Goal: Transaction & Acquisition: Purchase product/service

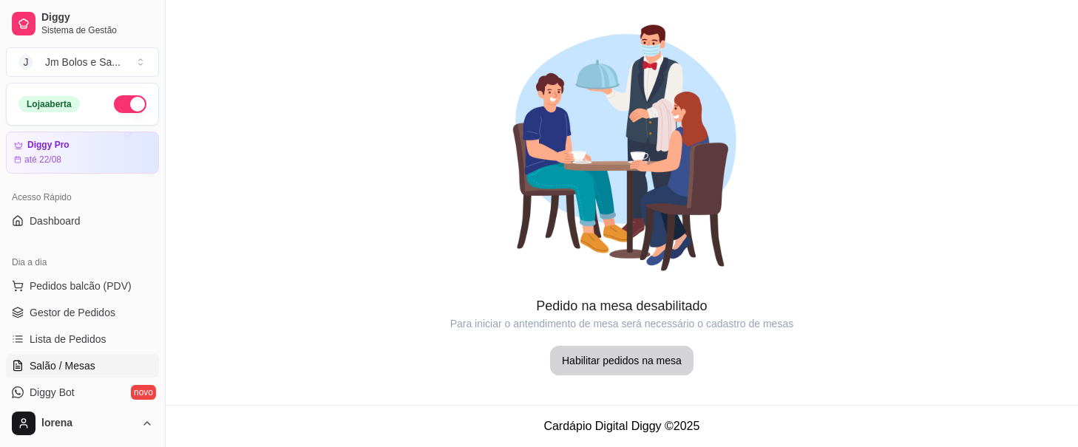
scroll to position [98, 0]
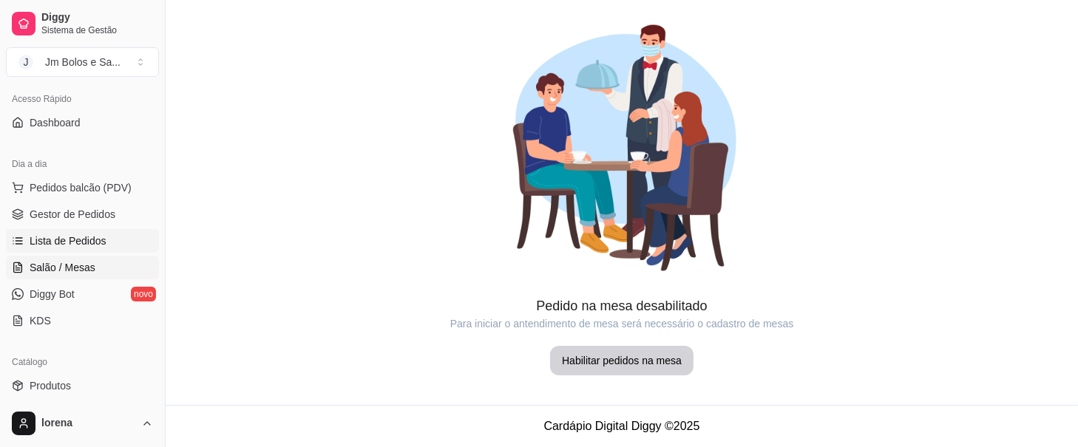
click at [76, 235] on span "Lista de Pedidos" at bounding box center [68, 241] width 77 height 15
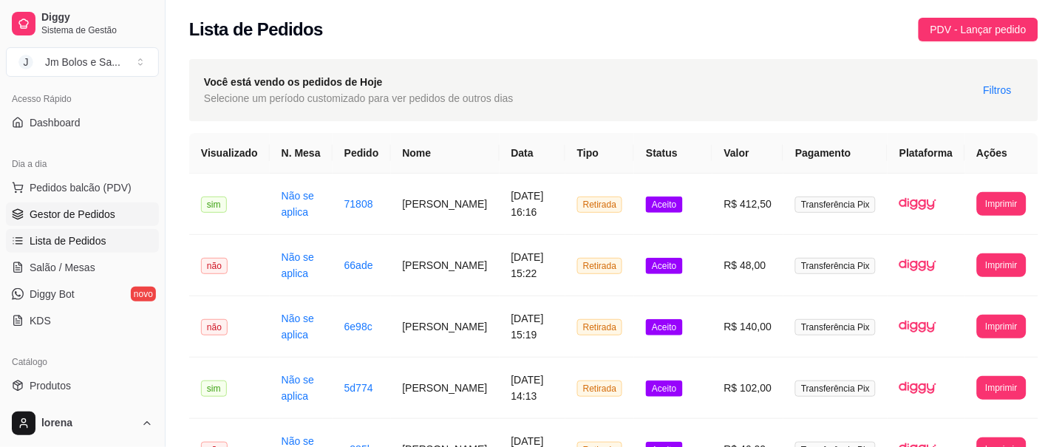
click at [74, 214] on span "Gestor de Pedidos" at bounding box center [73, 214] width 86 height 15
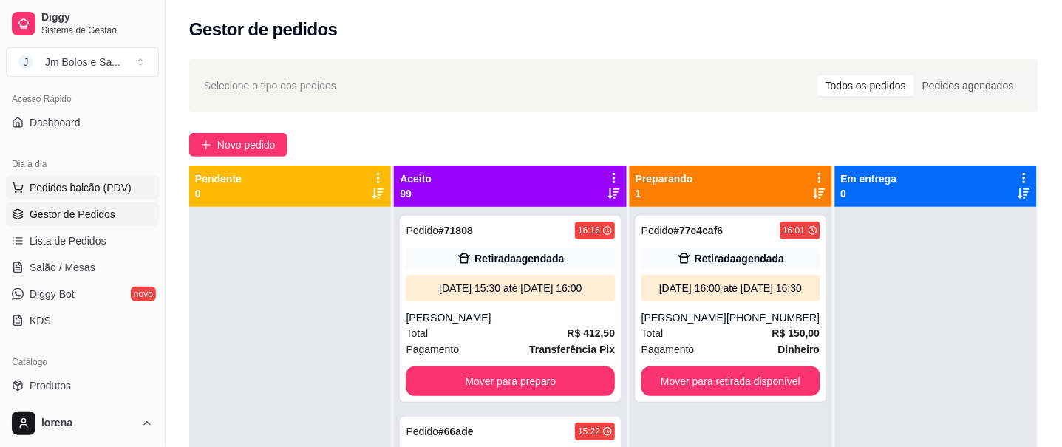
click at [74, 190] on span "Pedidos balcão (PDV)" at bounding box center [81, 187] width 102 height 15
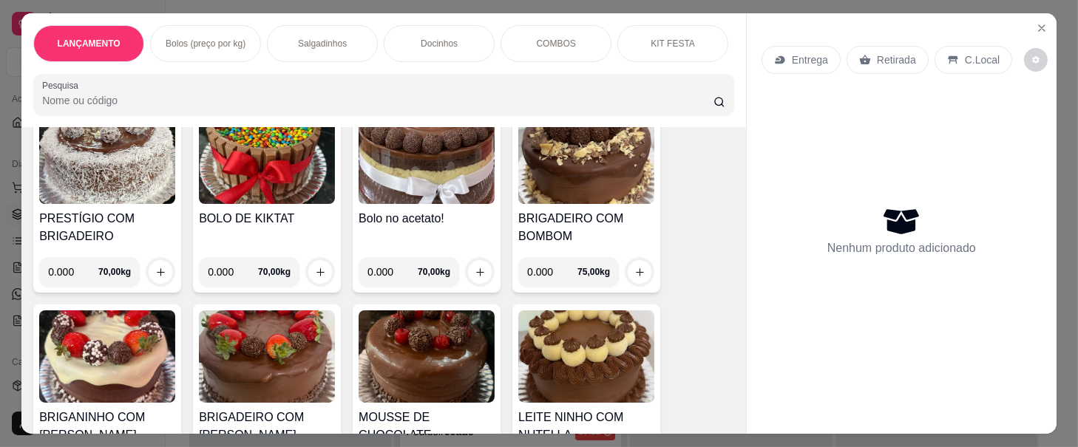
scroll to position [394, 0]
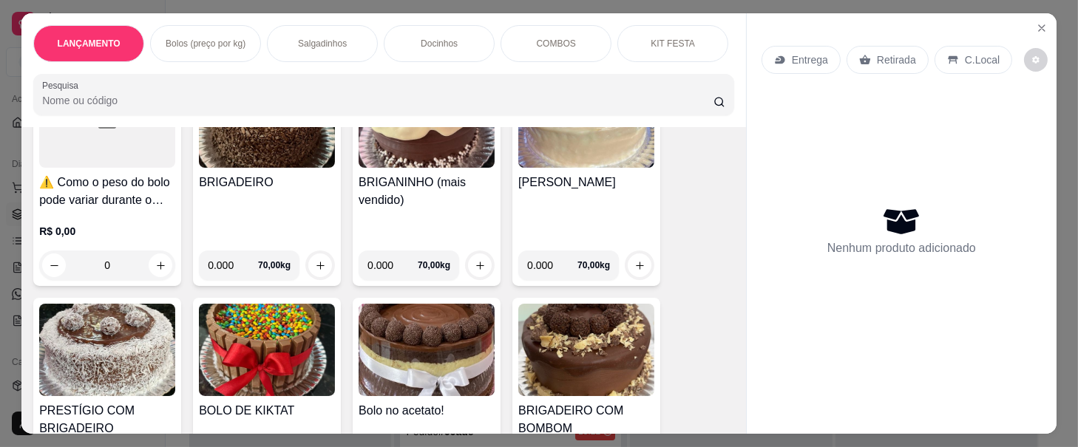
click at [276, 332] on img at bounding box center [267, 350] width 136 height 92
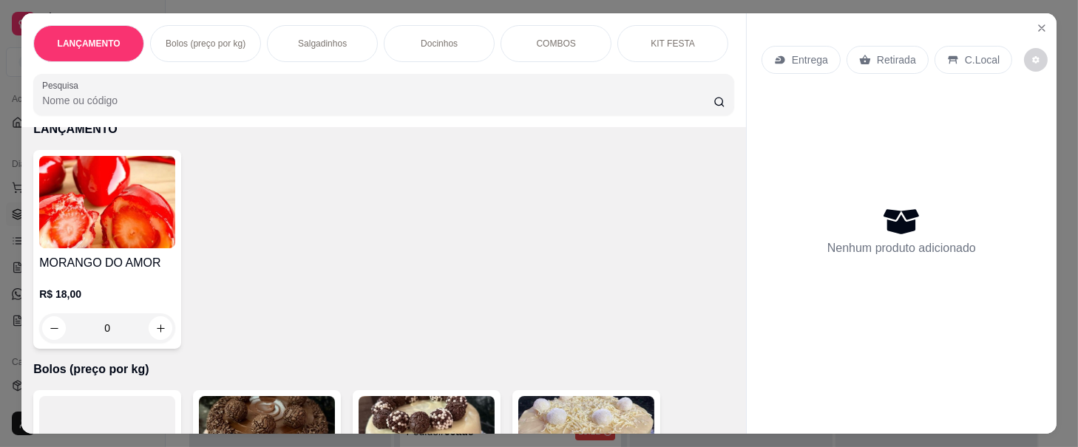
scroll to position [0, 0]
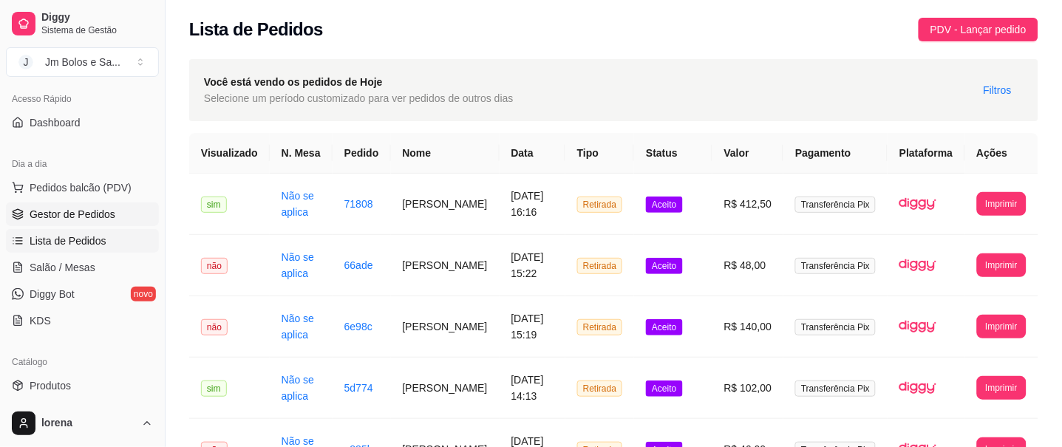
click at [79, 211] on span "Gestor de Pedidos" at bounding box center [73, 214] width 86 height 15
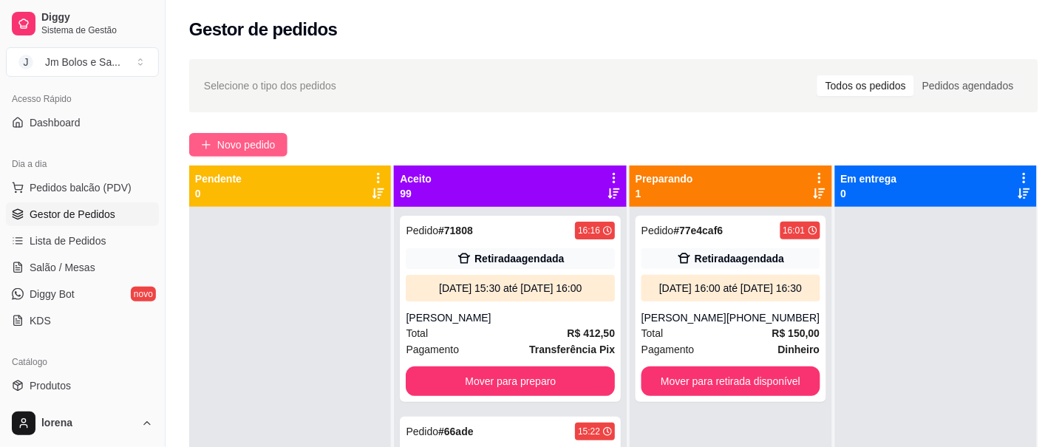
click at [255, 138] on span "Novo pedido" at bounding box center [246, 145] width 58 height 16
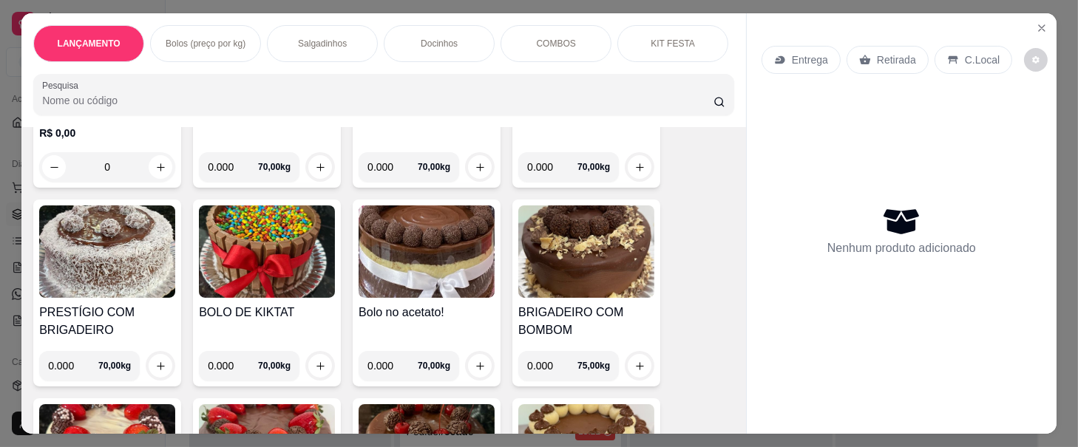
scroll to position [591, 0]
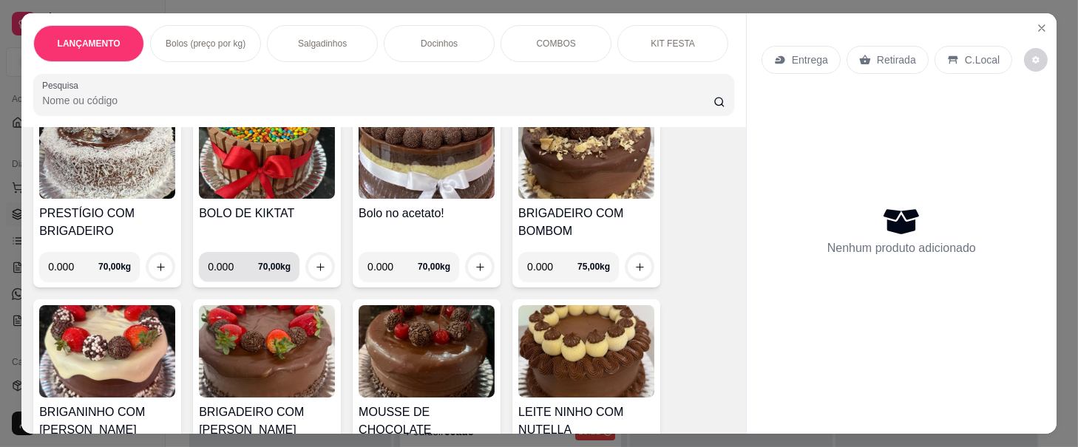
click at [208, 276] on input "0.000" at bounding box center [233, 267] width 50 height 30
type input "1.000"
click at [316, 271] on icon "increase-product-quantity" at bounding box center [320, 267] width 11 height 11
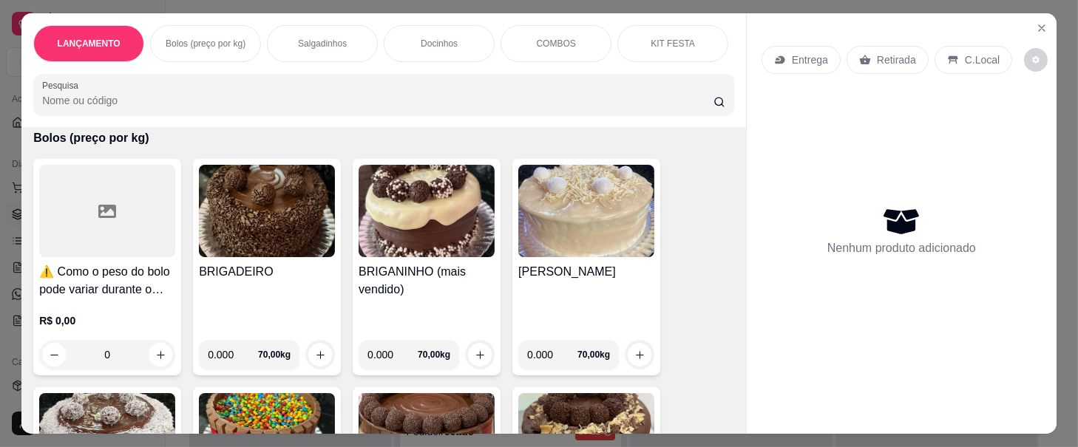
scroll to position [296, 0]
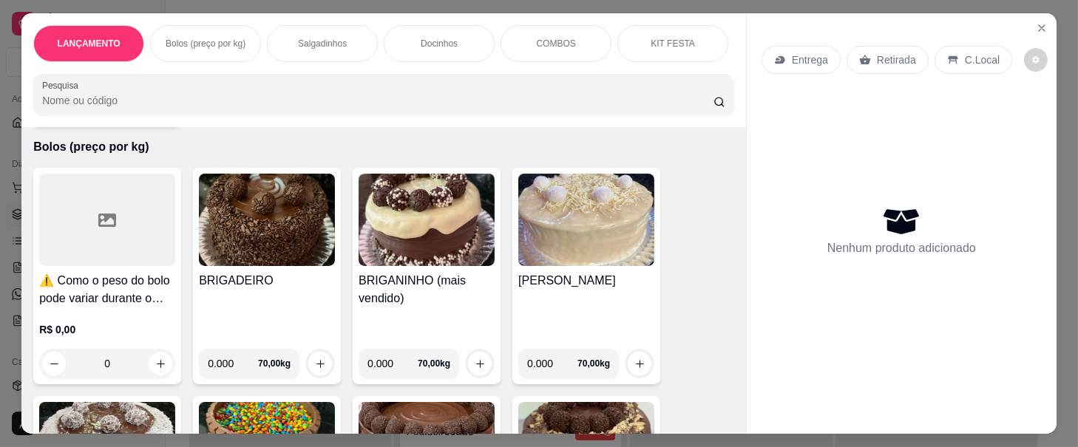
click at [367, 373] on input "0.000" at bounding box center [392, 364] width 50 height 30
type input "1.000"
click at [475, 370] on icon "increase-product-quantity" at bounding box center [480, 364] width 11 height 11
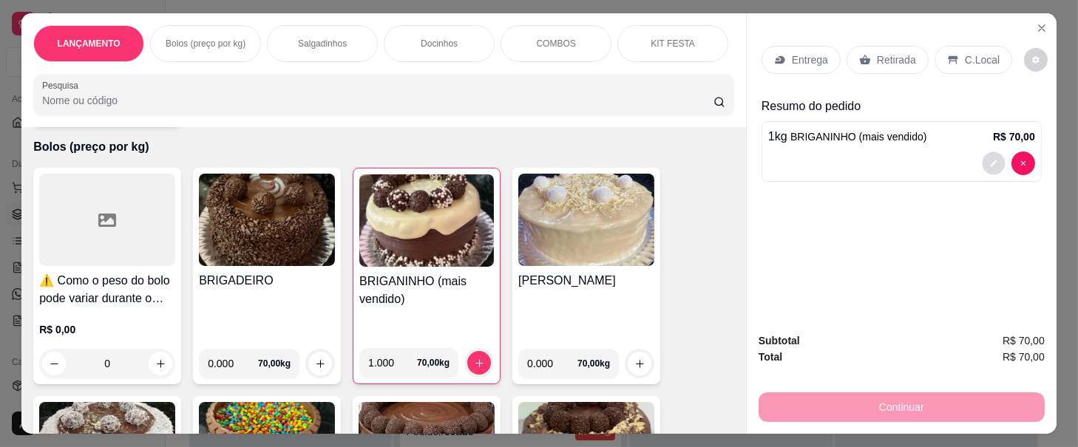
click at [989, 159] on icon "decrease-product-quantity" at bounding box center [993, 163] width 9 height 9
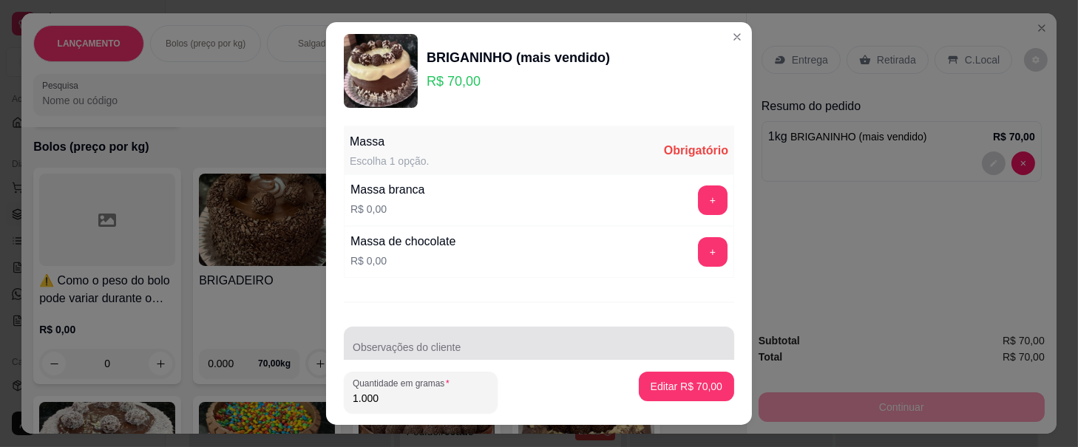
click at [467, 337] on div at bounding box center [539, 348] width 373 height 30
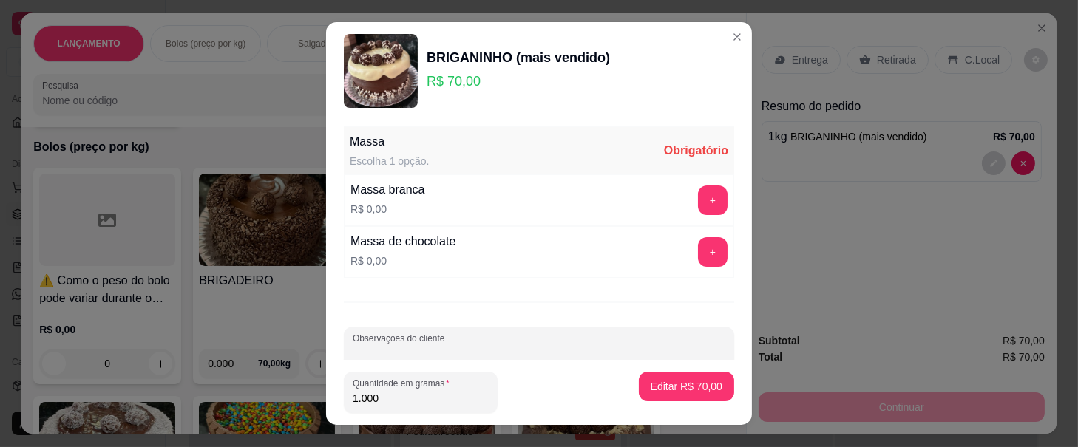
scroll to position [1, 0]
click at [698, 252] on button "+" at bounding box center [713, 252] width 30 height 30
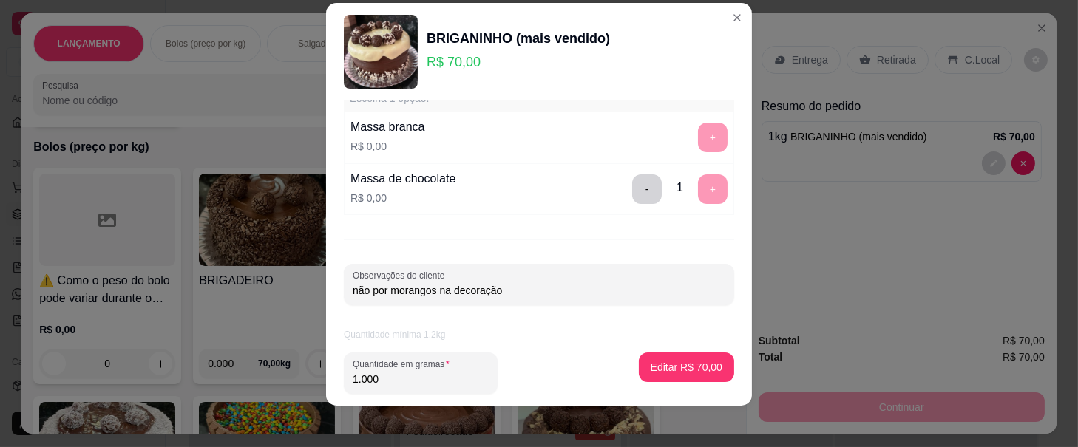
scroll to position [25, 0]
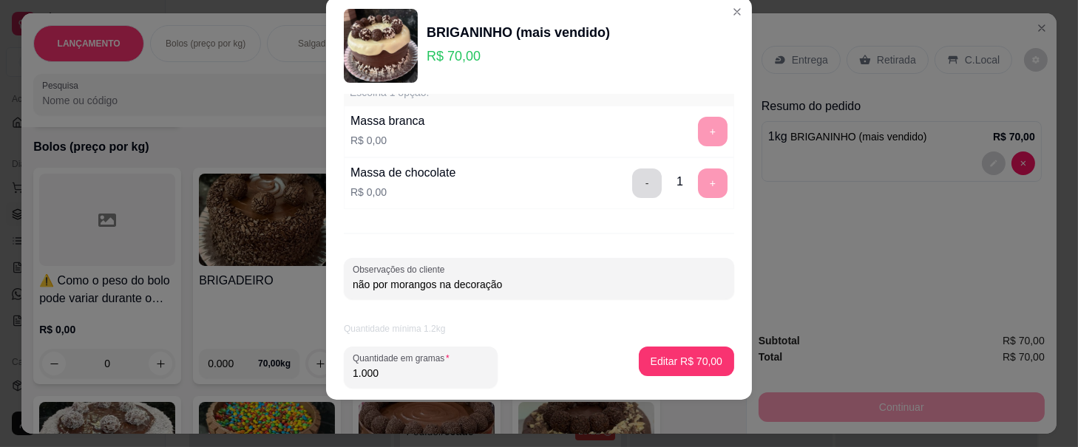
click at [632, 183] on button "-" at bounding box center [647, 184] width 30 height 30
click at [699, 185] on button "+" at bounding box center [713, 183] width 29 height 29
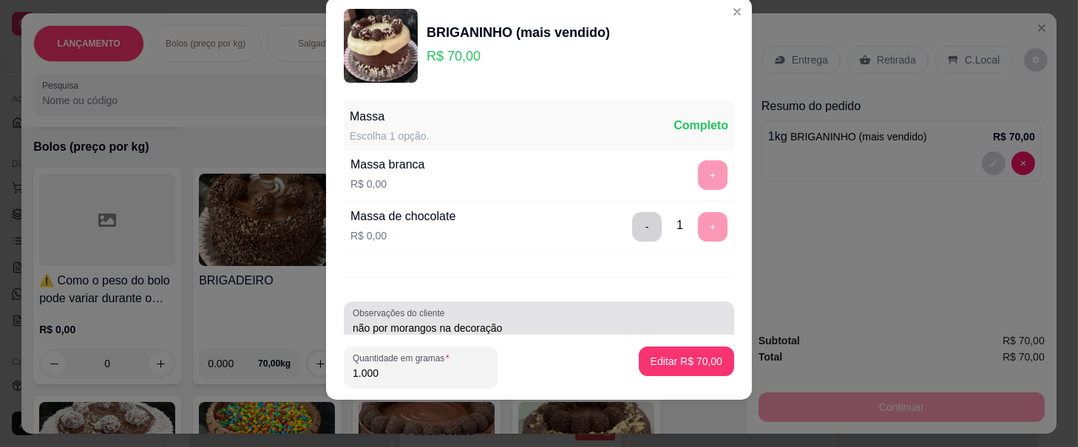
click at [587, 315] on div "não por morangos na decoração" at bounding box center [539, 323] width 373 height 30
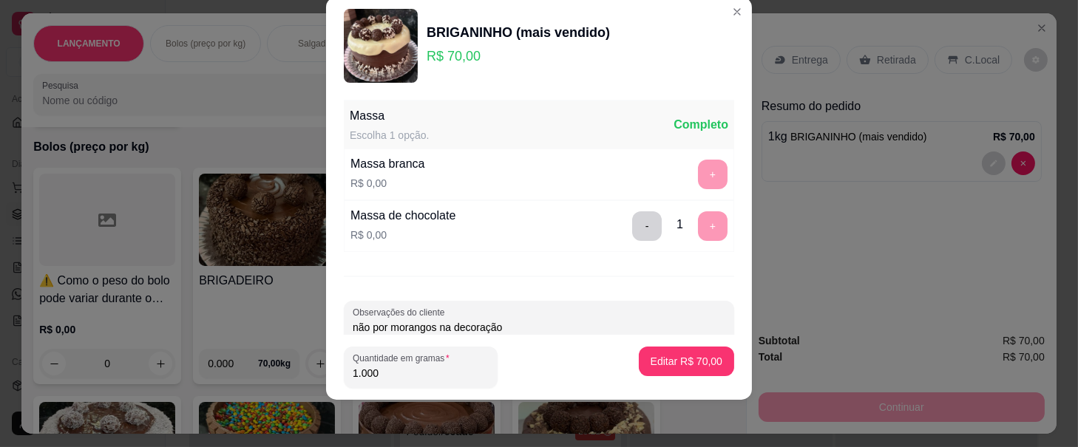
scroll to position [44, 0]
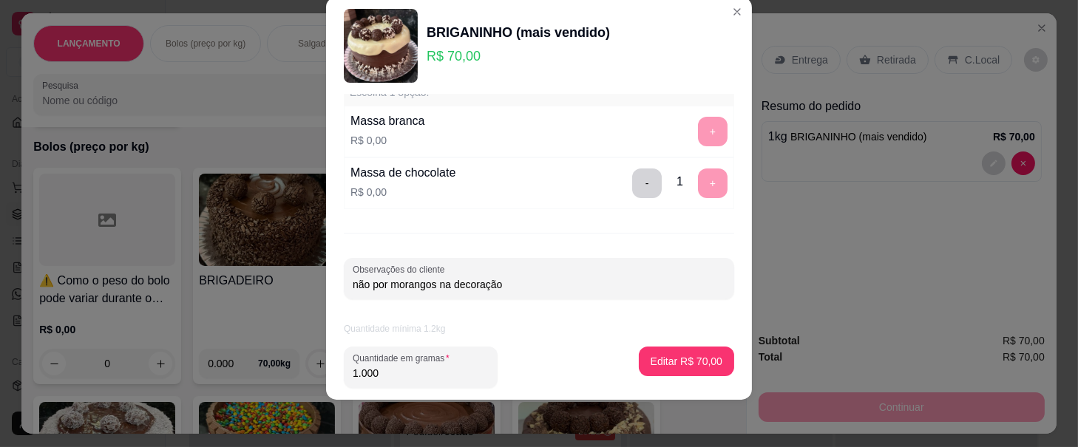
click at [676, 184] on div "- 1 +" at bounding box center [679, 184] width 107 height 30
click at [633, 189] on button "-" at bounding box center [647, 183] width 29 height 29
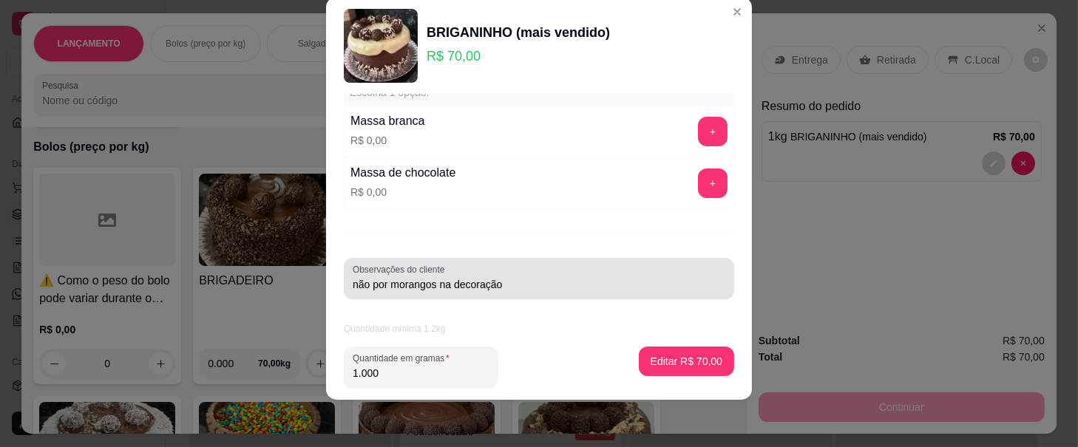
click at [344, 282] on div "Observações do cliente não por morangos na decoração" at bounding box center [539, 278] width 390 height 41
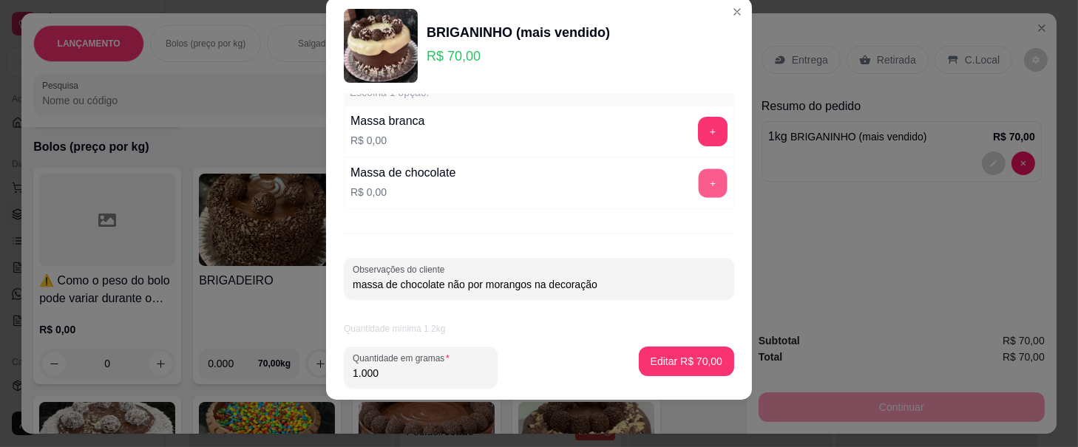
click at [699, 186] on button "+" at bounding box center [713, 183] width 29 height 29
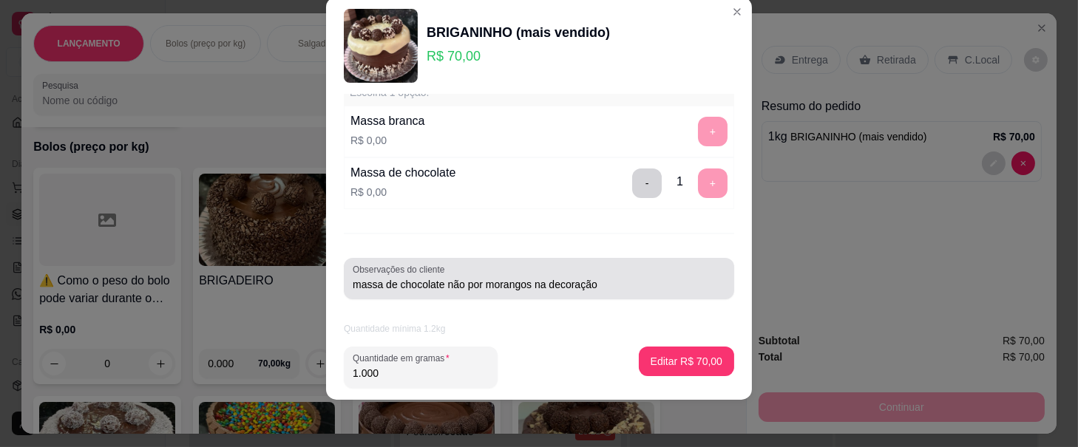
click at [438, 284] on input "massa de chocolate não por morangos na decoração" at bounding box center [539, 284] width 373 height 15
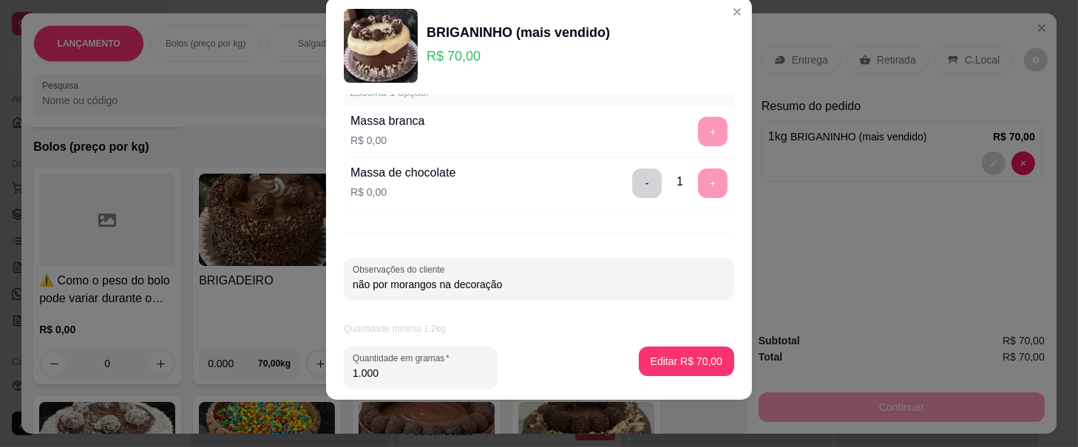
click at [512, 282] on input "não por morangos na decoração" at bounding box center [539, 284] width 373 height 15
type input "n"
click at [633, 189] on button "-" at bounding box center [647, 183] width 29 height 29
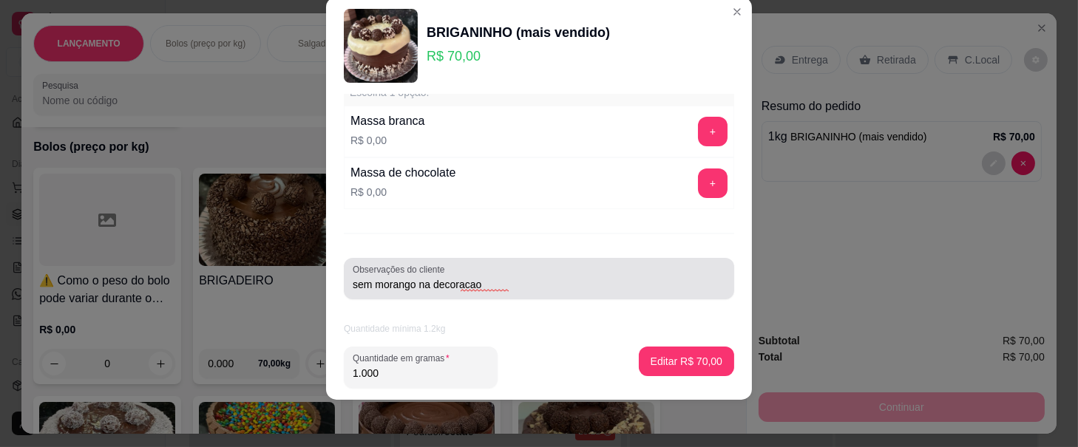
click at [581, 293] on div "sem morango na decoracao" at bounding box center [539, 279] width 373 height 30
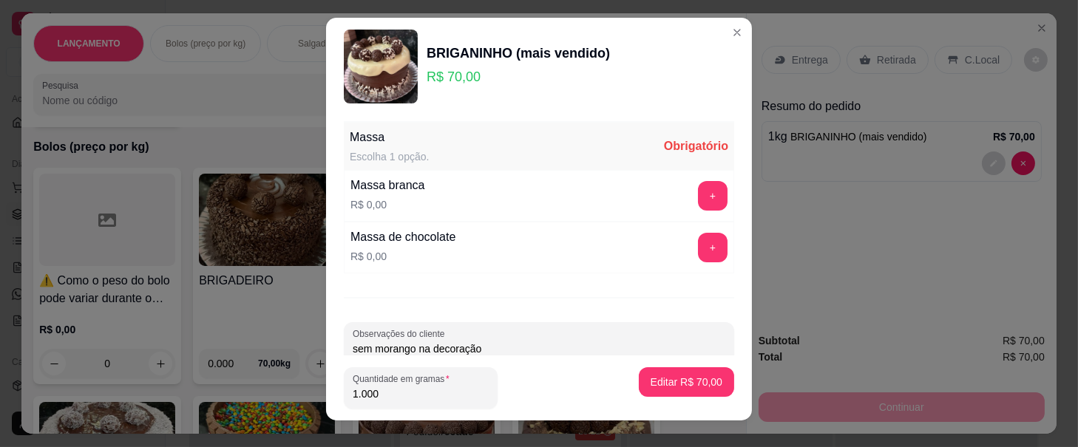
scroll to position [0, 0]
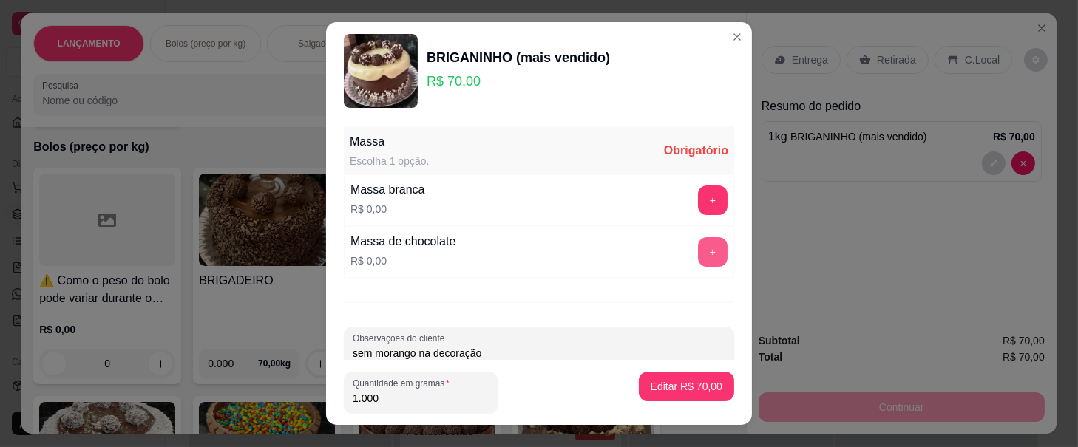
type input "sem morango na decoração"
click at [699, 245] on button "+" at bounding box center [713, 252] width 29 height 29
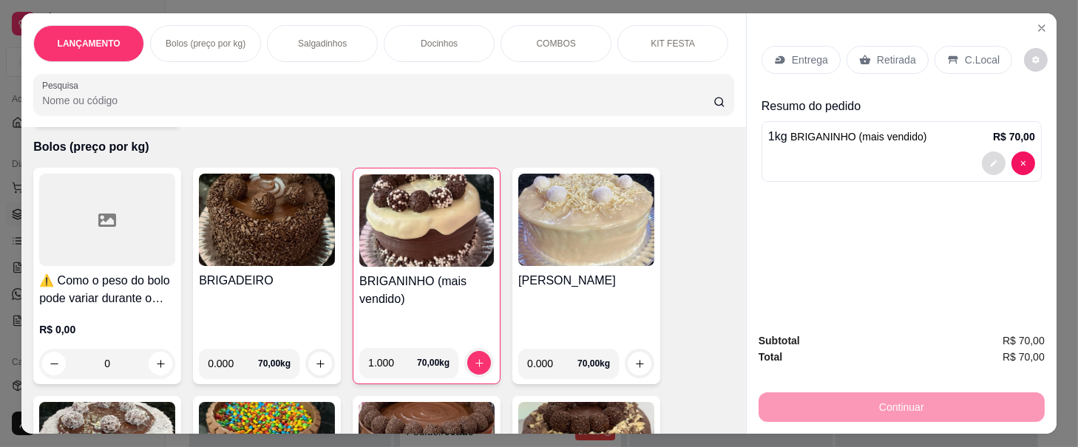
click at [989, 159] on icon "decrease-product-quantity" at bounding box center [993, 163] width 9 height 9
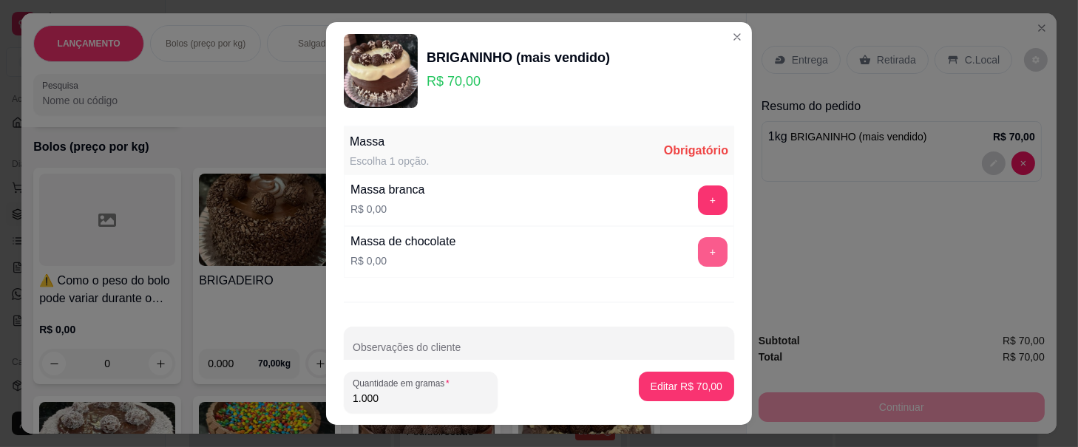
click at [698, 249] on button "+" at bounding box center [713, 252] width 30 height 30
click at [632, 252] on button "-" at bounding box center [647, 252] width 30 height 30
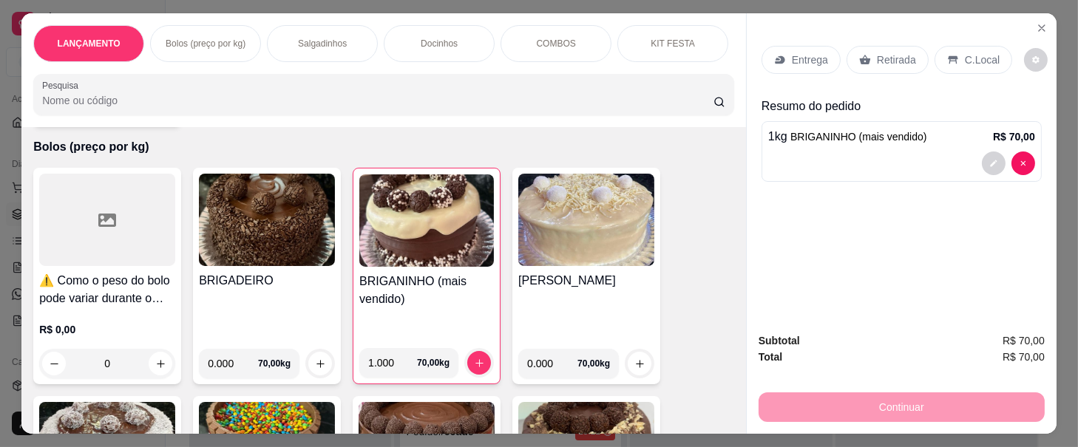
click at [877, 54] on p "Retirada" at bounding box center [896, 59] width 39 height 15
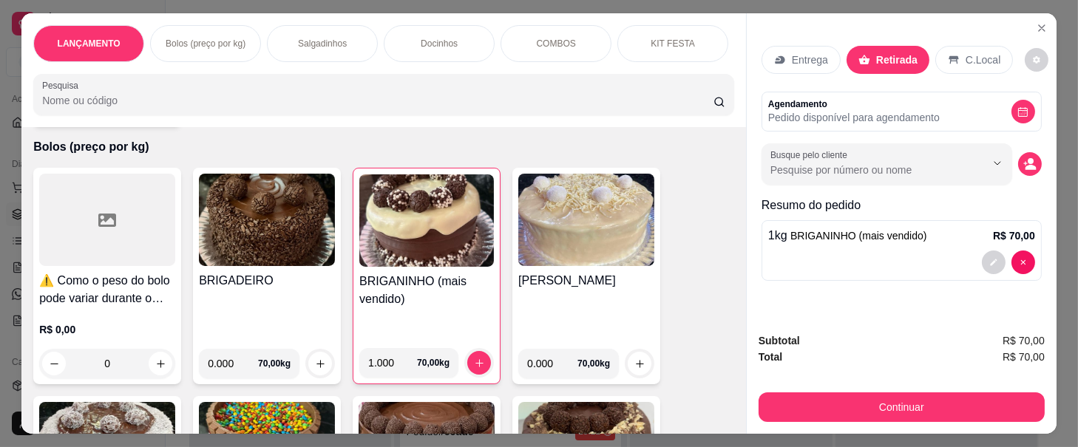
click at [881, 52] on p "Retirada" at bounding box center [896, 59] width 41 height 15
click at [1018, 106] on icon "decrease-product-quantity" at bounding box center [1022, 111] width 11 height 11
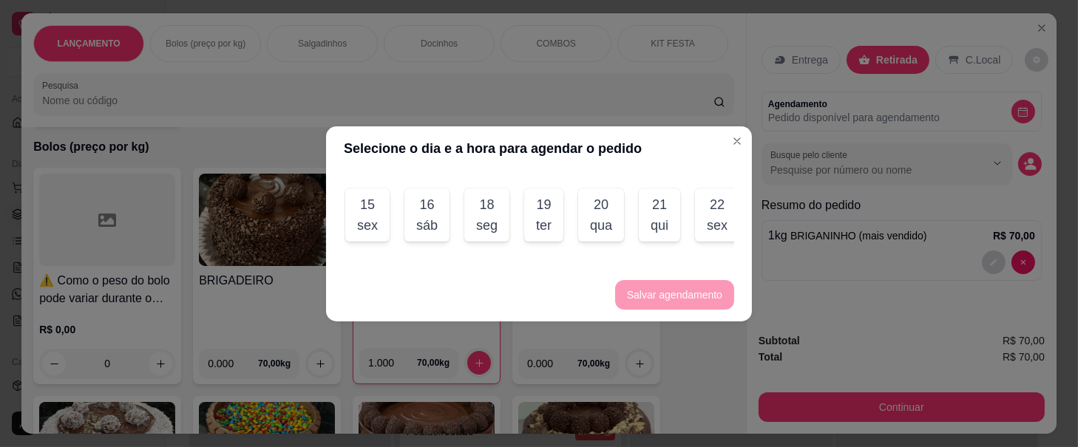
click at [417, 215] on div "sáb" at bounding box center [426, 225] width 21 height 21
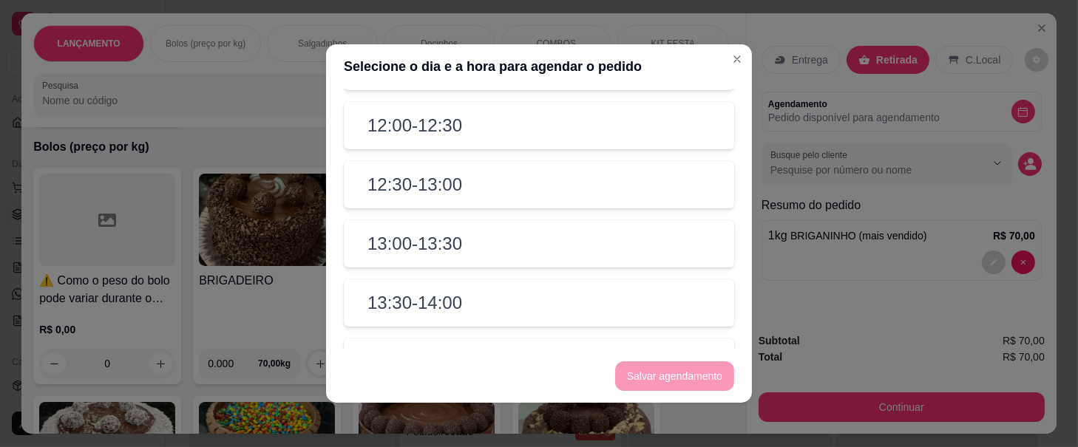
scroll to position [296, 0]
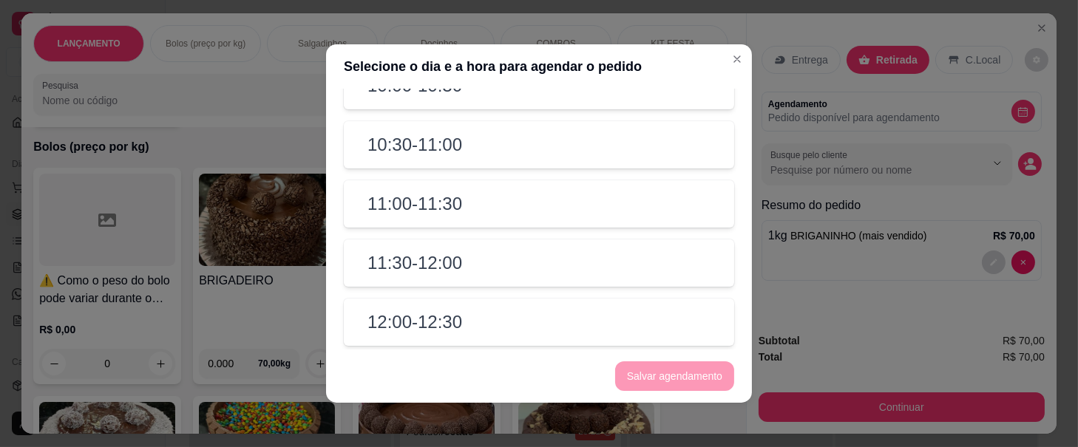
click at [390, 210] on h2 "11:00 - 11:30" at bounding box center [414, 204] width 95 height 24
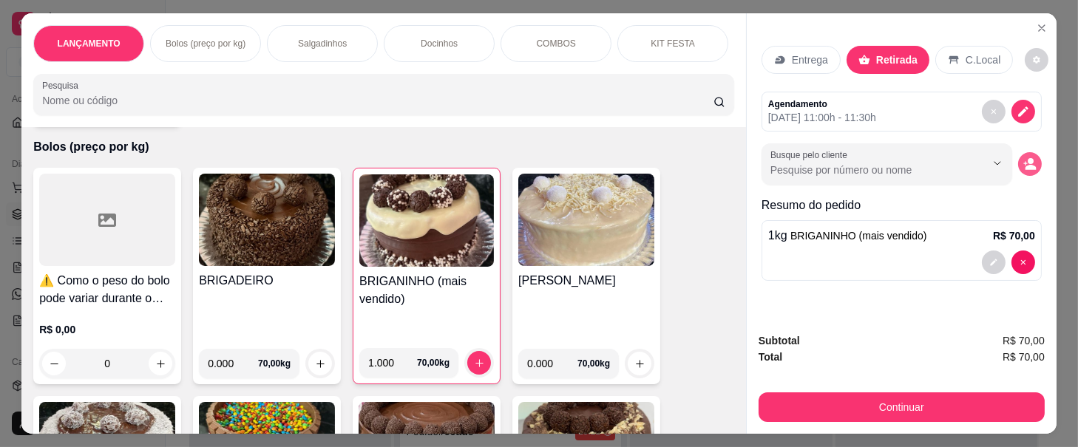
click at [1023, 162] on icon "decrease-product-quantity" at bounding box center [1025, 164] width 4 height 4
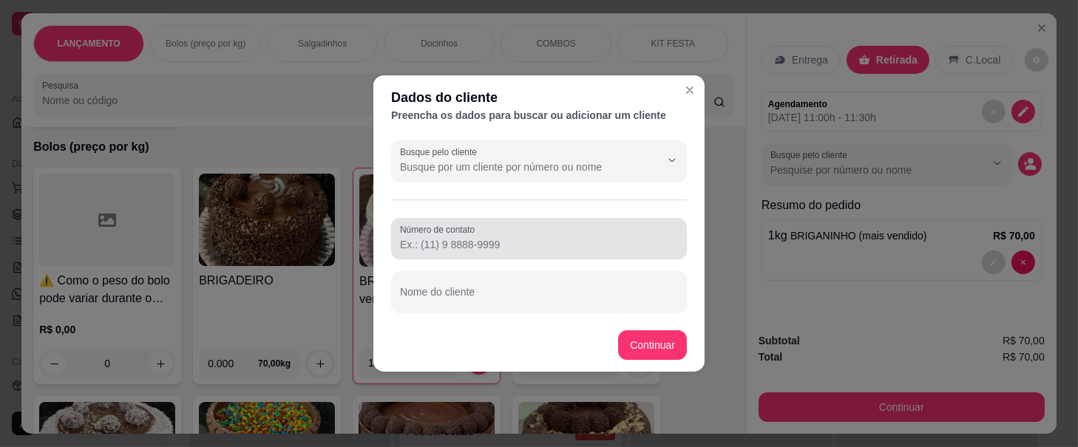
click at [540, 242] on input "Número de contato" at bounding box center [539, 244] width 278 height 15
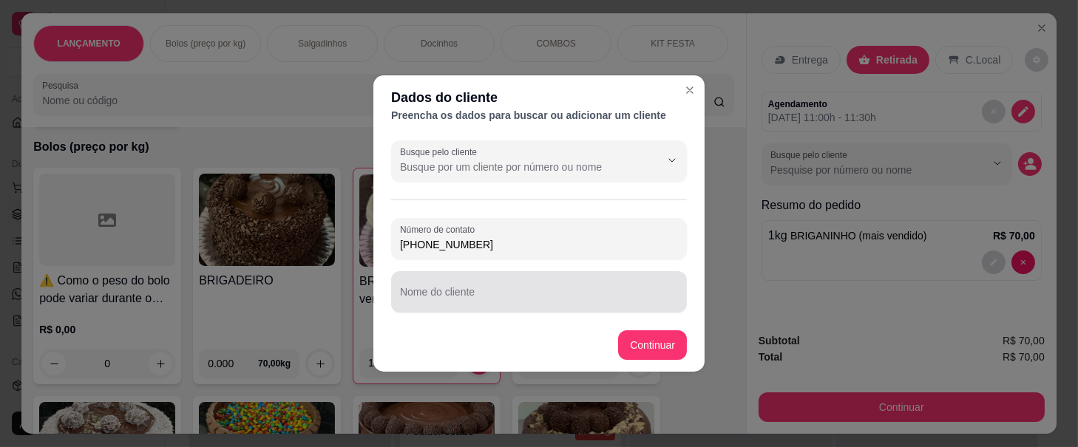
type input "[PHONE_NUMBER]"
click at [530, 283] on div at bounding box center [539, 292] width 278 height 30
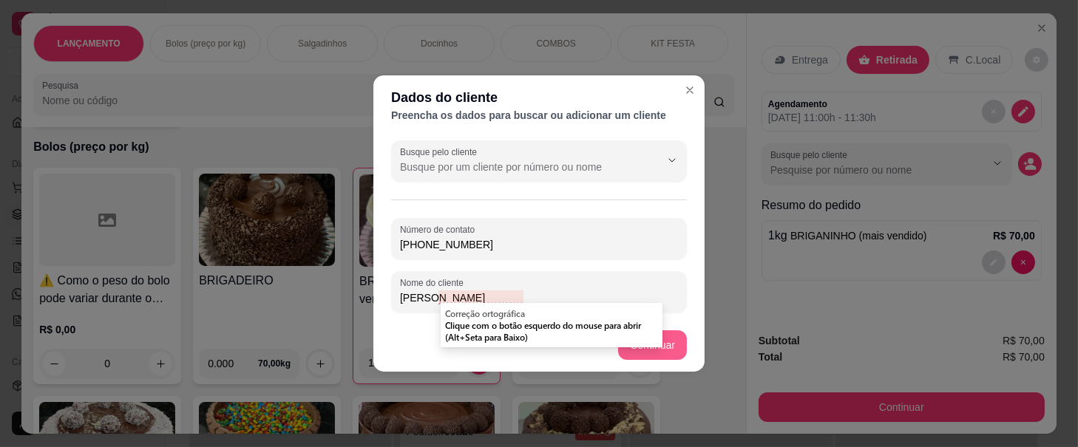
type input "[PERSON_NAME]"
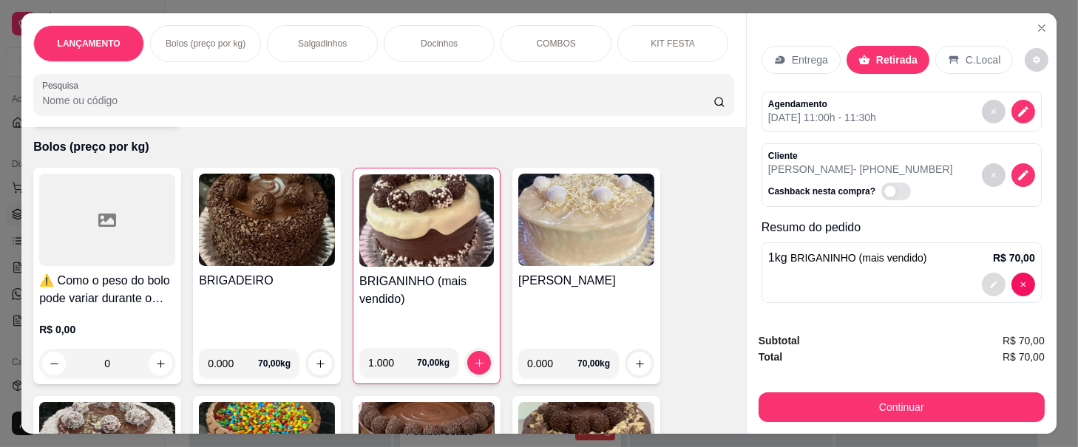
click at [989, 280] on icon "decrease-product-quantity" at bounding box center [993, 284] width 9 height 9
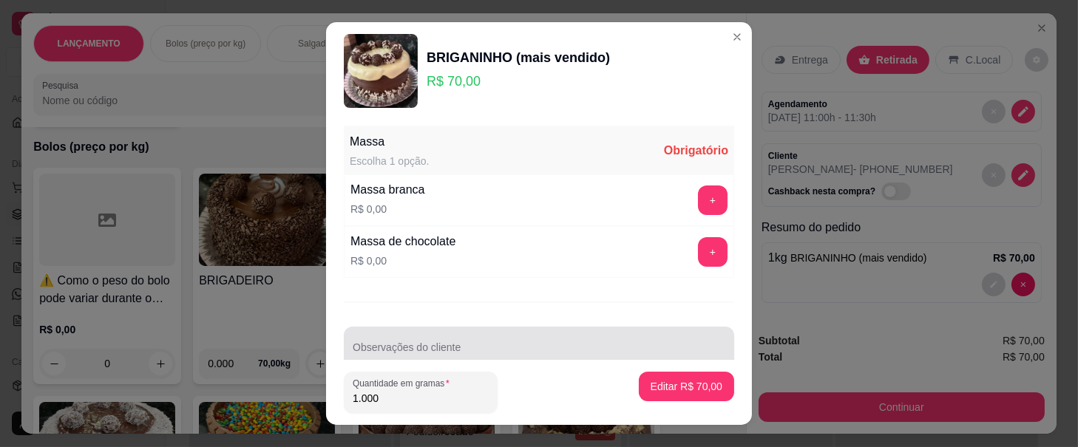
click at [576, 343] on div at bounding box center [539, 348] width 373 height 30
click at [593, 339] on div "sem morango na decoraçao" at bounding box center [539, 347] width 373 height 30
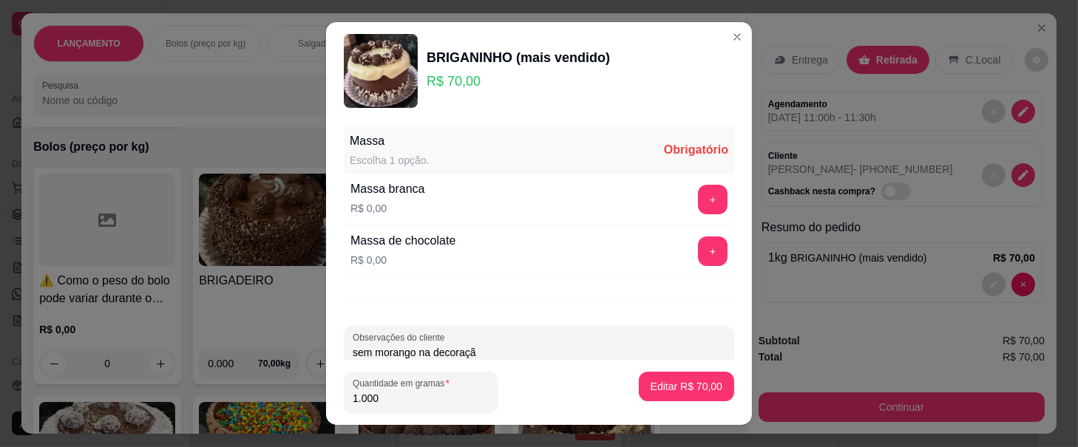
type input "sem morango na decoração"
click at [719, 381] on footer "Quantidade em gramas 1.000 Editar R$ 70,00" at bounding box center [539, 392] width 426 height 65
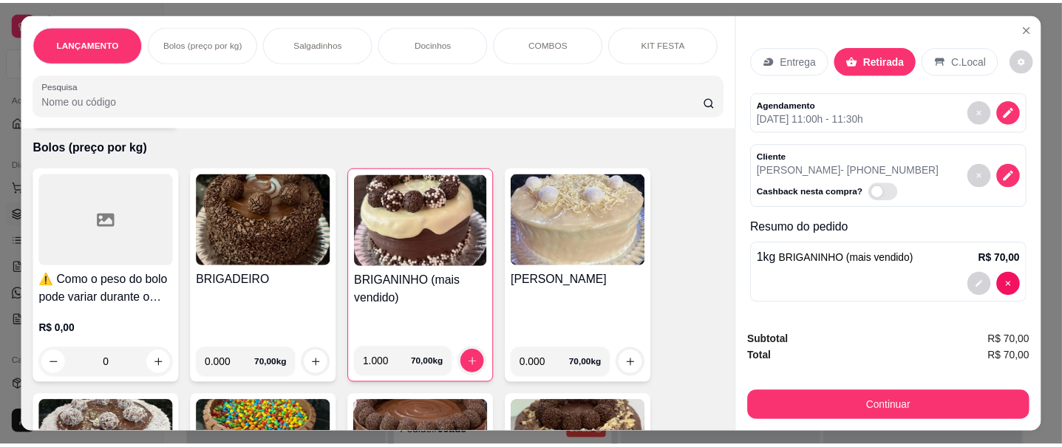
scroll to position [18, 0]
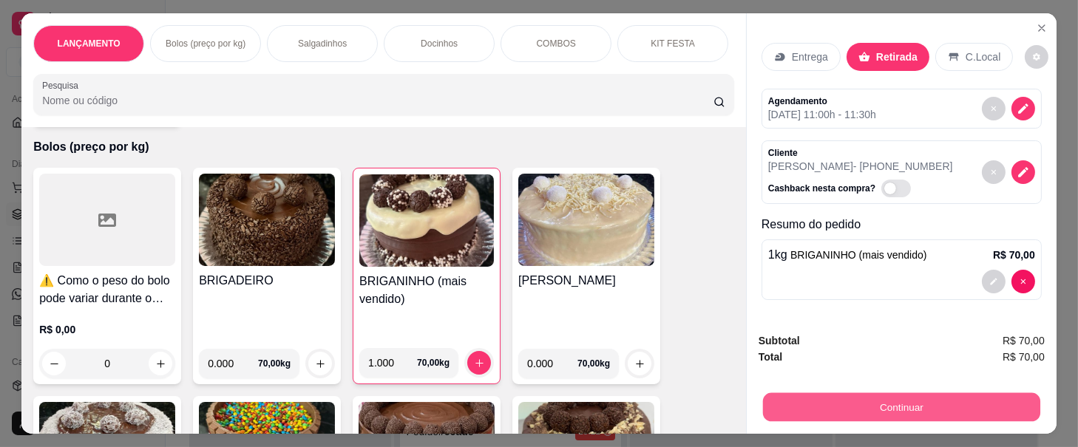
click at [880, 396] on button "Continuar" at bounding box center [901, 407] width 277 height 29
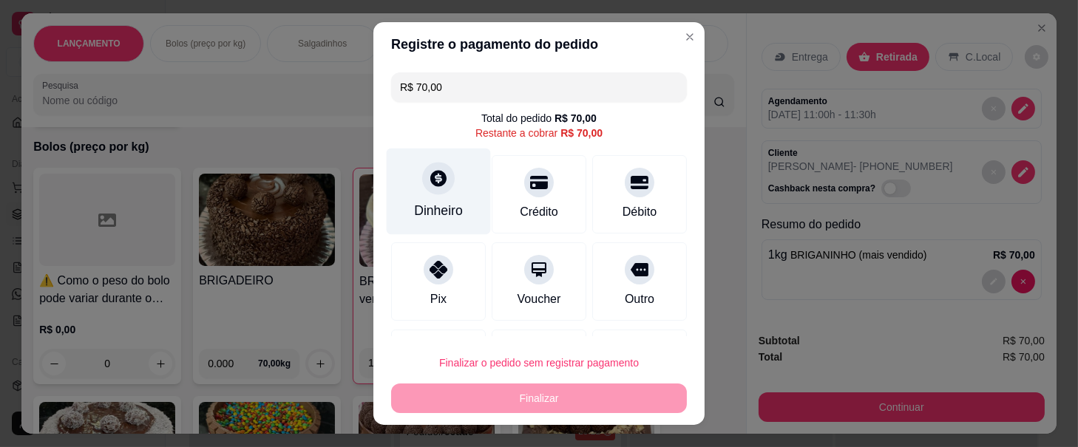
click at [438, 208] on div "Dinheiro" at bounding box center [438, 210] width 49 height 19
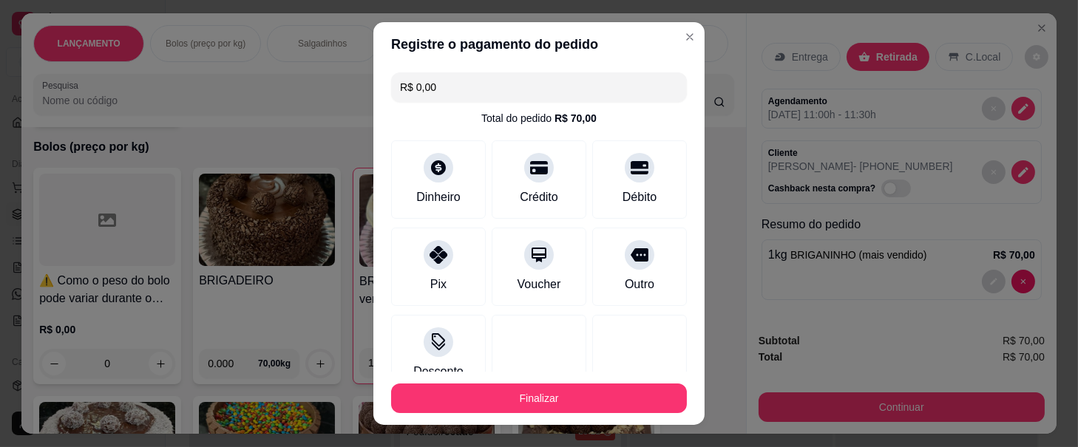
type input "R$ 0,00"
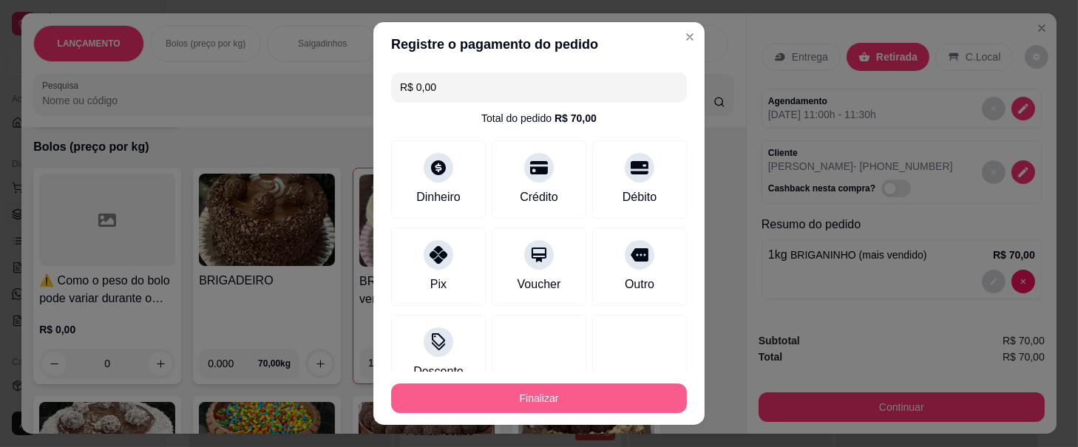
click at [479, 405] on button "Finalizar" at bounding box center [539, 399] width 296 height 30
